Goal: Information Seeking & Learning: Find specific fact

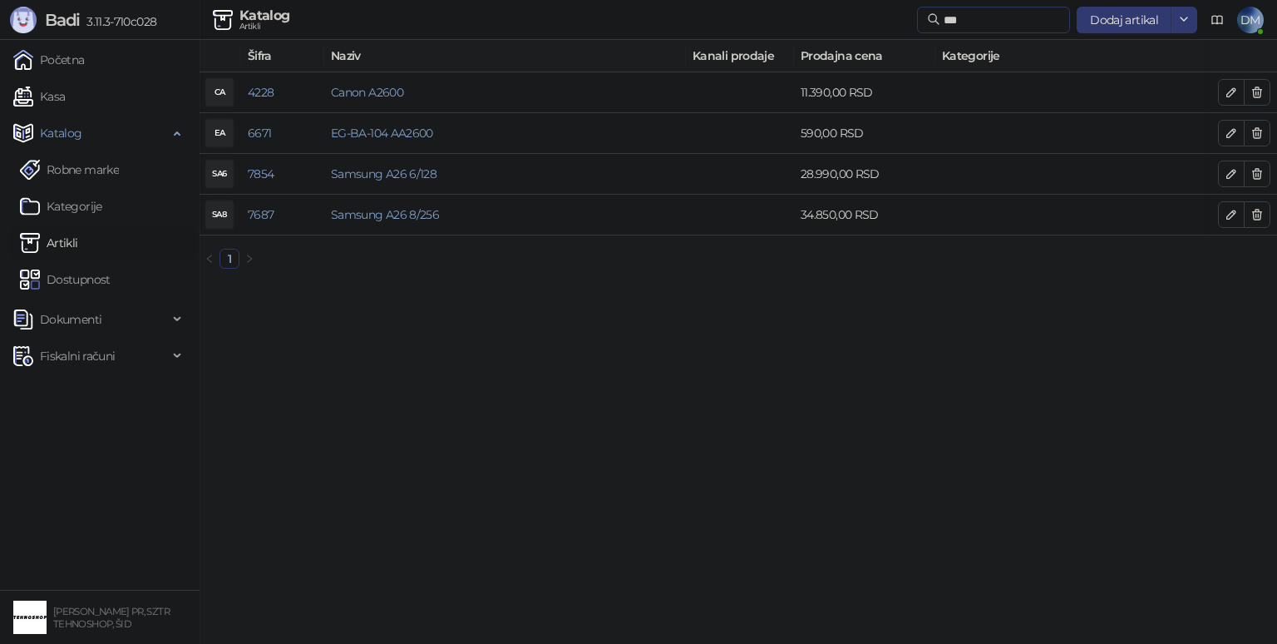
click at [956, 14] on input "***" at bounding box center [1002, 20] width 116 height 18
type input "*"
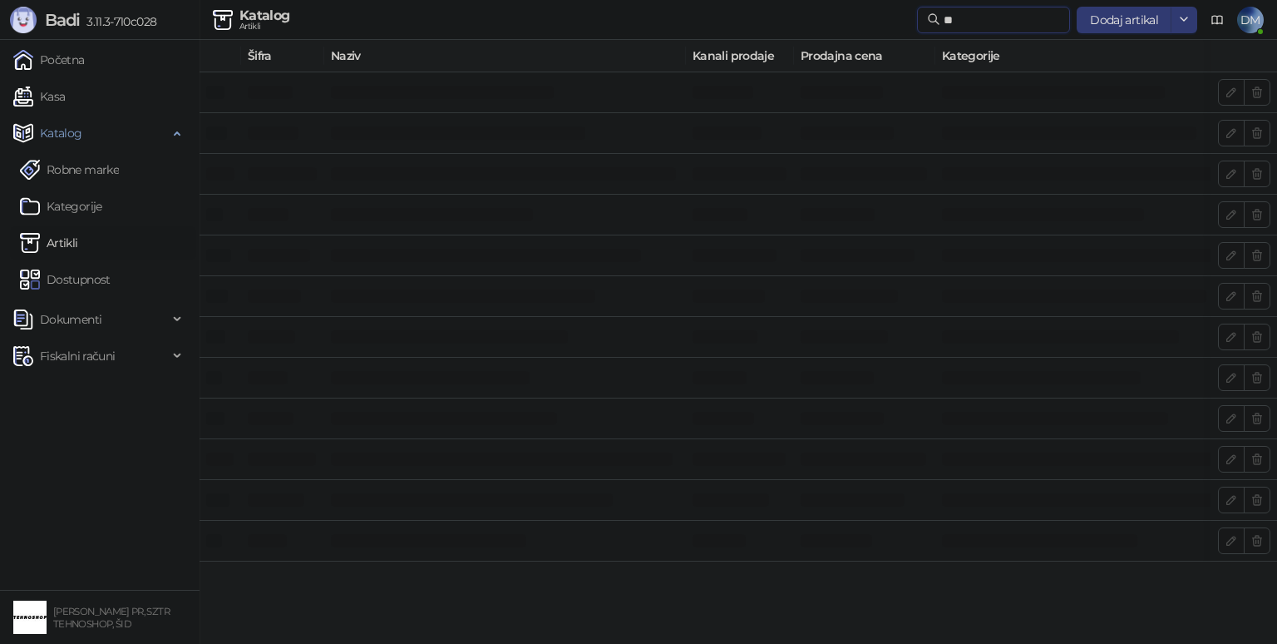
type input "*"
type input "********"
